Goal: Complete application form

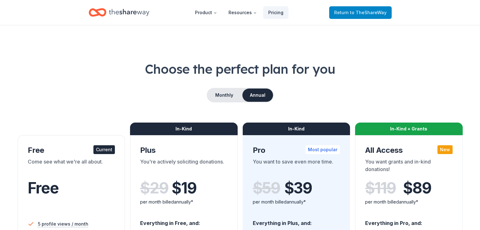
click at [345, 11] on span "Return to TheShareWay" at bounding box center [360, 13] width 52 height 8
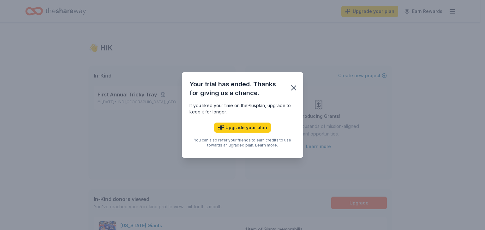
click at [345, 11] on div "Your trial has ended. Thanks for giving us a chance. If you liked your time on …" at bounding box center [242, 115] width 485 height 230
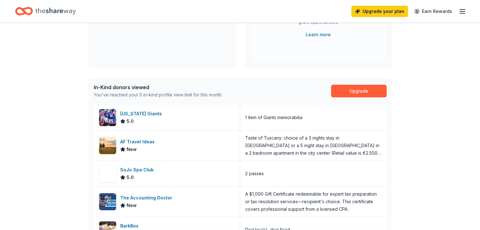
scroll to position [110, 0]
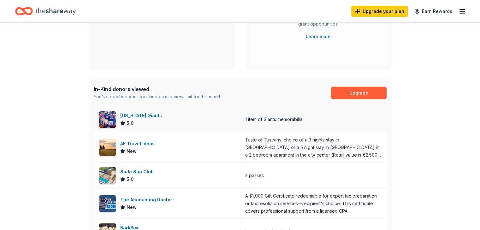
click at [125, 112] on div "[US_STATE] Giants" at bounding box center [142, 116] width 44 height 8
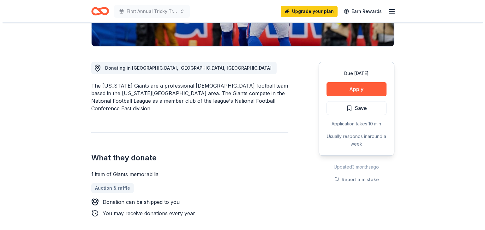
scroll to position [164, 0]
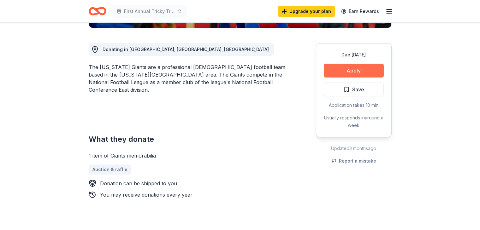
click at [341, 70] on button "Apply" at bounding box center [354, 71] width 60 height 14
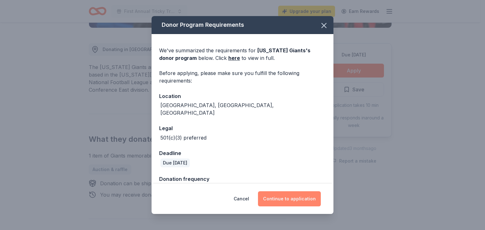
click at [280, 200] on button "Continue to application" at bounding box center [289, 199] width 63 height 15
